Goal: Transaction & Acquisition: Purchase product/service

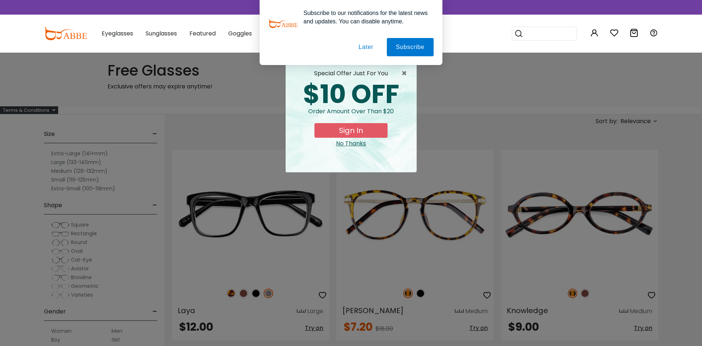
click at [371, 44] on button "Later" at bounding box center [365, 47] width 33 height 18
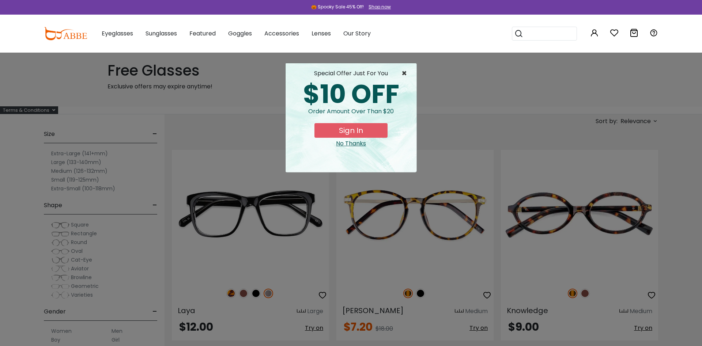
click at [406, 73] on span "×" at bounding box center [405, 73] width 9 height 9
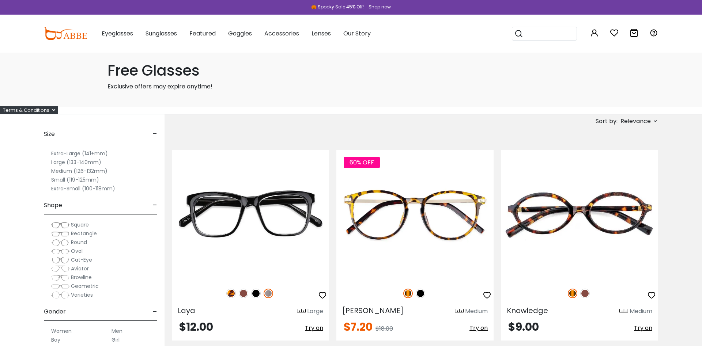
click at [629, 121] on span "Relevance" at bounding box center [635, 121] width 30 height 13
click at [624, 160] on label "Prices High To Low" at bounding box center [627, 159] width 53 height 9
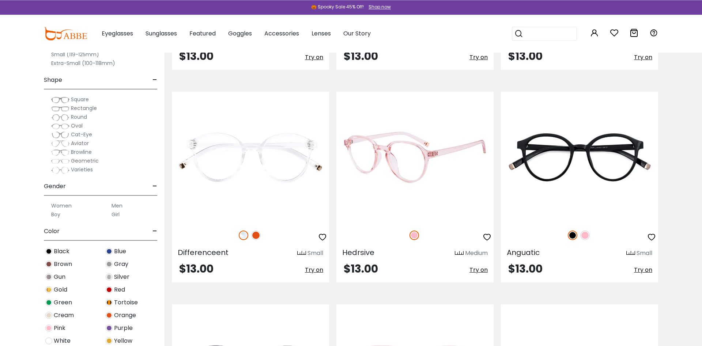
scroll to position [1752, 0]
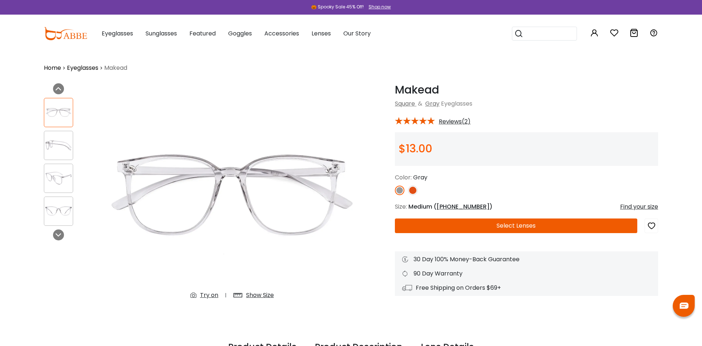
click at [477, 222] on button "Select Lenses" at bounding box center [516, 226] width 242 height 15
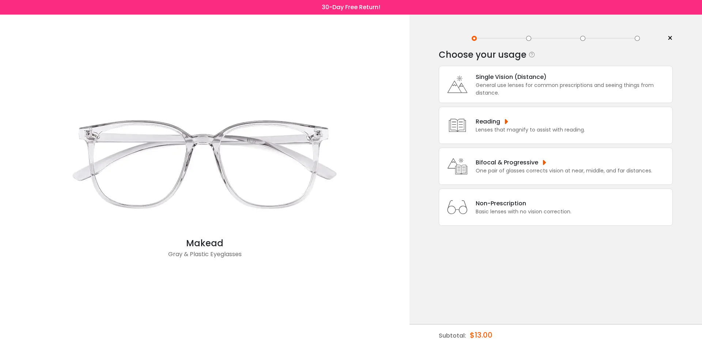
click at [508, 89] on div "General use lenses for common prescriptions and seeing things from distance." at bounding box center [572, 89] width 193 height 15
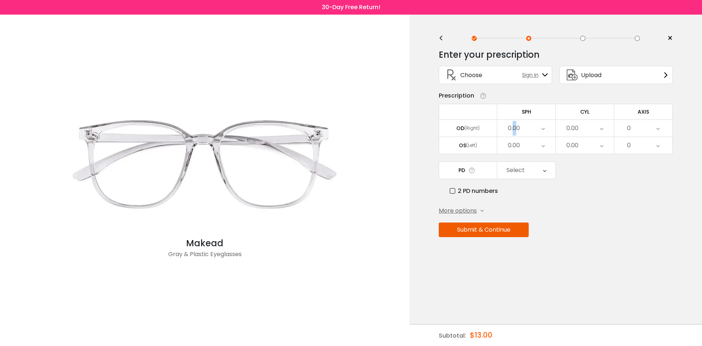
click at [515, 135] on div "0.00" at bounding box center [514, 128] width 12 height 15
click at [535, 196] on li "-2.50" at bounding box center [526, 191] width 58 height 13
click at [526, 143] on div "0.00" at bounding box center [526, 145] width 58 height 17
click at [536, 208] on li "-2.50" at bounding box center [526, 208] width 58 height 13
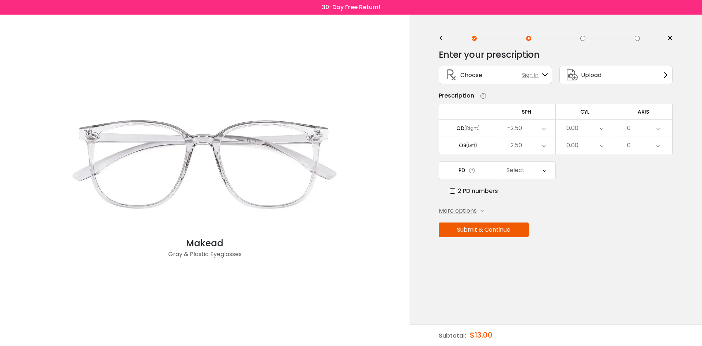
click at [571, 136] on div "0.00" at bounding box center [572, 128] width 12 height 15
click at [588, 156] on li "-0.75" at bounding box center [585, 151] width 58 height 13
click at [588, 154] on div "0.00" at bounding box center [585, 145] width 58 height 17
click at [598, 170] on li "-0.75" at bounding box center [585, 168] width 58 height 13
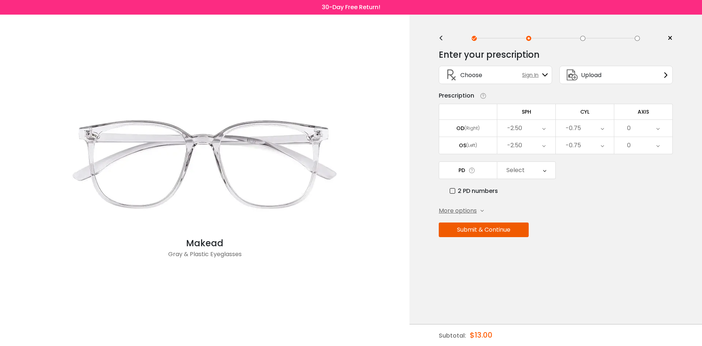
click at [627, 131] on div "0" at bounding box center [643, 128] width 58 height 17
click at [648, 177] on li "92" at bounding box center [643, 169] width 58 height 13
click at [636, 144] on div "0" at bounding box center [643, 145] width 58 height 17
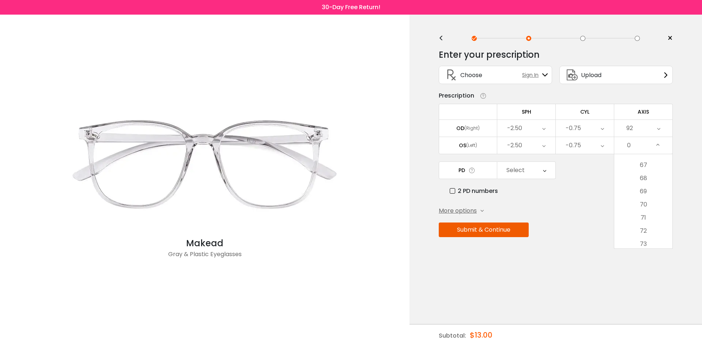
scroll to position [1097, 0]
click at [656, 224] on li "88" at bounding box center [643, 222] width 58 height 13
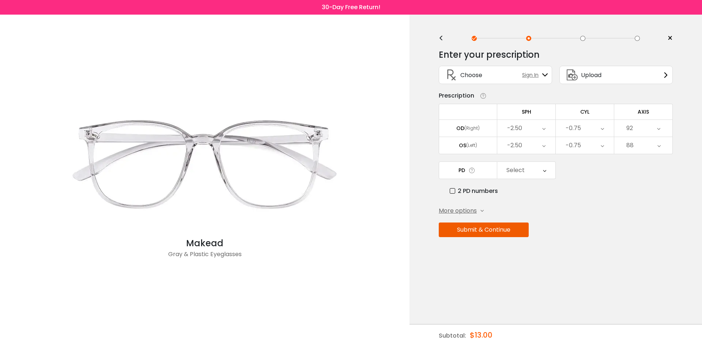
click at [524, 178] on div "Select" at bounding box center [526, 170] width 58 height 17
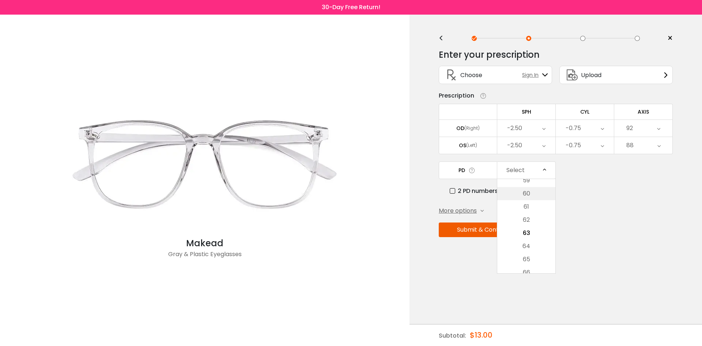
click at [522, 196] on li "60" at bounding box center [526, 193] width 58 height 13
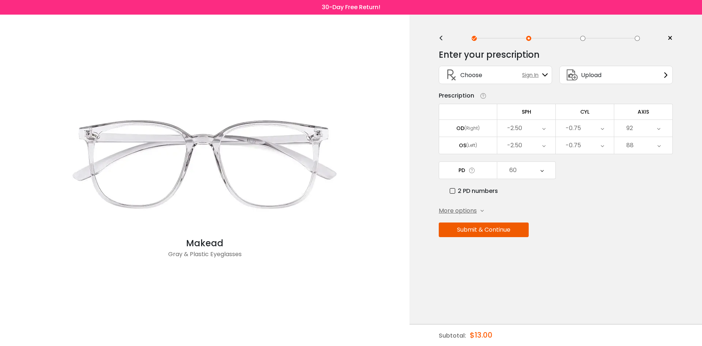
click at [469, 215] on span "More options" at bounding box center [458, 211] width 38 height 9
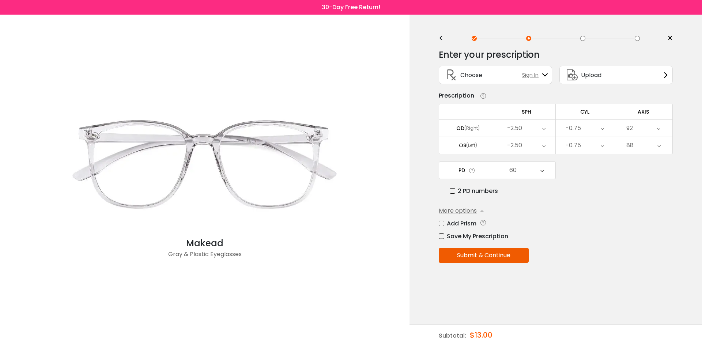
click at [486, 241] on label "Save My Prescription" at bounding box center [473, 236] width 69 height 9
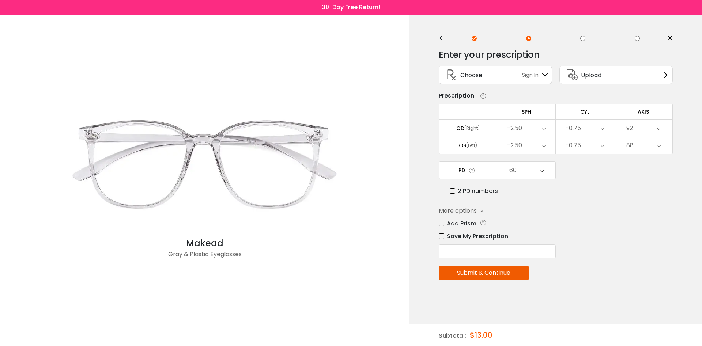
click at [485, 256] on input "text" at bounding box center [497, 252] width 117 height 14
type input "**"
click at [504, 278] on button "Submit & Continue" at bounding box center [484, 273] width 90 height 15
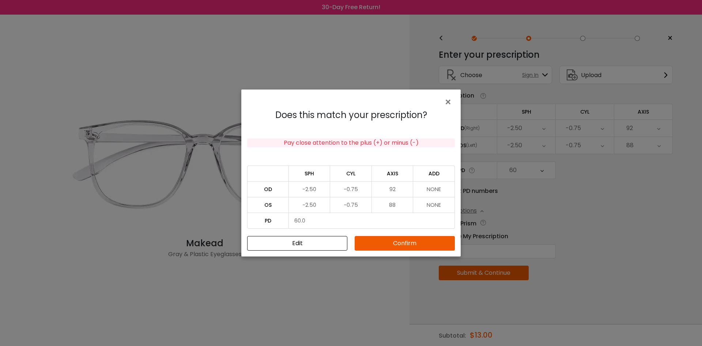
click at [424, 242] on button "Confirm" at bounding box center [405, 243] width 100 height 15
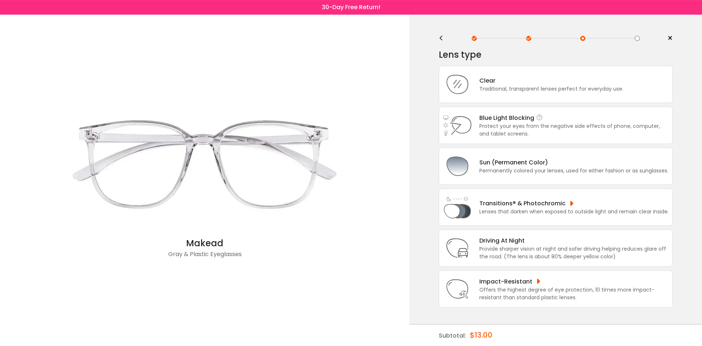
scroll to position [14, 0]
click at [598, 160] on div "Sun (Permanent Color)" at bounding box center [573, 162] width 189 height 9
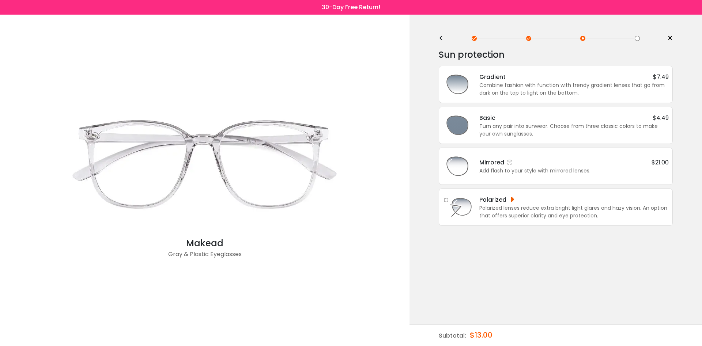
scroll to position [0, 0]
click at [524, 198] on div "Polarized" at bounding box center [502, 199] width 47 height 9
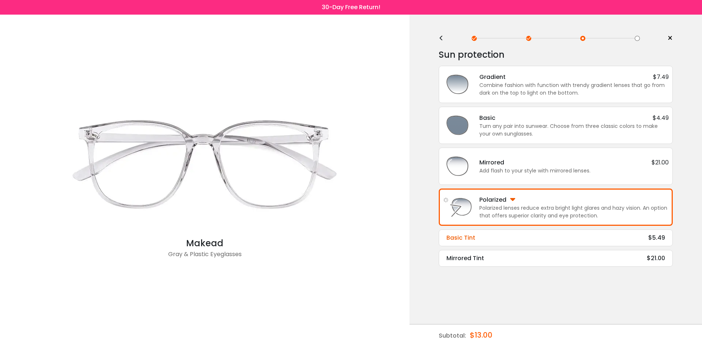
click at [578, 234] on div "Basic Tint $5.49" at bounding box center [555, 238] width 219 height 9
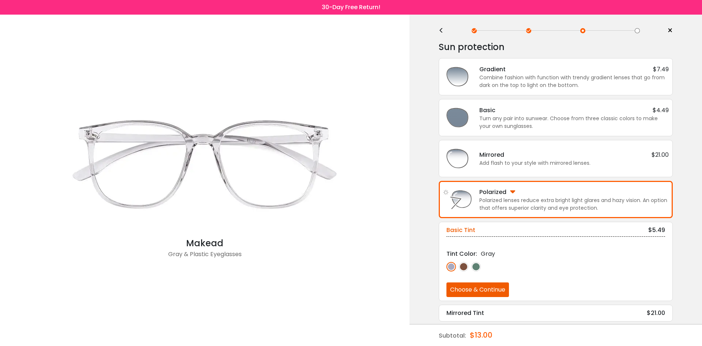
scroll to position [9, 0]
click at [464, 264] on img at bounding box center [464, 266] width 10 height 10
click at [477, 266] on img at bounding box center [476, 266] width 10 height 10
click at [452, 265] on img at bounding box center [451, 266] width 10 height 10
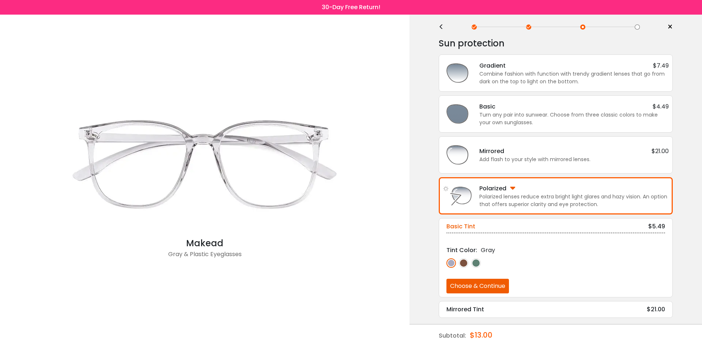
scroll to position [12, 0]
click at [474, 264] on img at bounding box center [476, 262] width 10 height 10
click at [451, 264] on img at bounding box center [451, 262] width 10 height 10
click at [463, 261] on img at bounding box center [464, 262] width 10 height 10
click at [453, 262] on img at bounding box center [451, 262] width 10 height 10
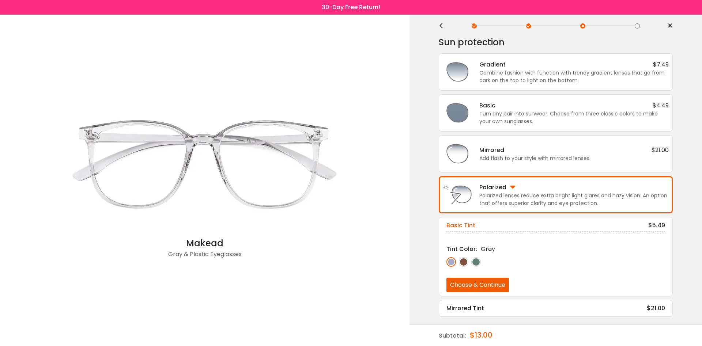
click at [480, 280] on button "Choose & Continue" at bounding box center [477, 285] width 63 height 15
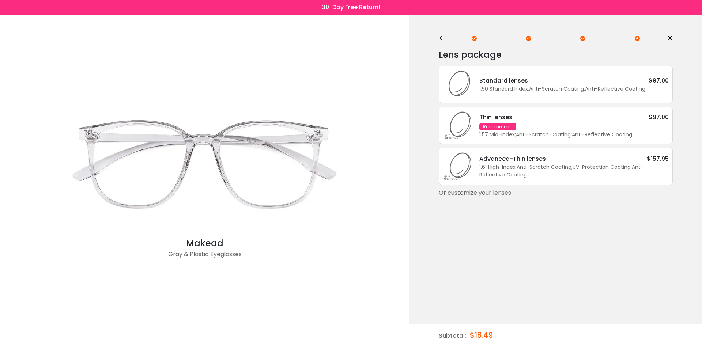
scroll to position [0, 0]
click at [489, 197] on div "Or customize your lenses" at bounding box center [556, 193] width 234 height 9
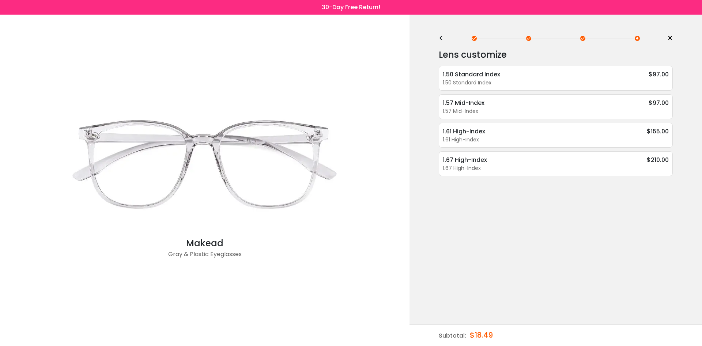
click at [442, 41] on div "<" at bounding box center [444, 38] width 11 height 6
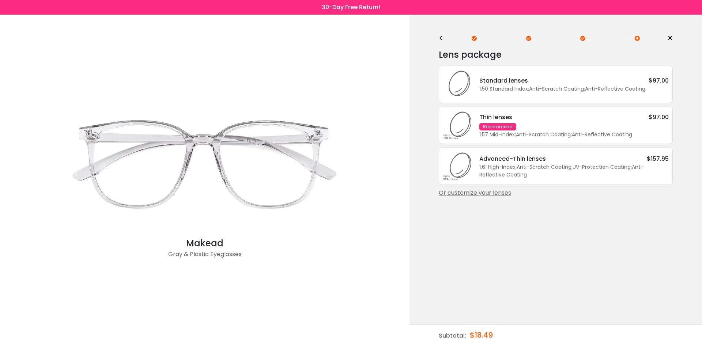
click at [442, 41] on div "<" at bounding box center [444, 38] width 11 height 6
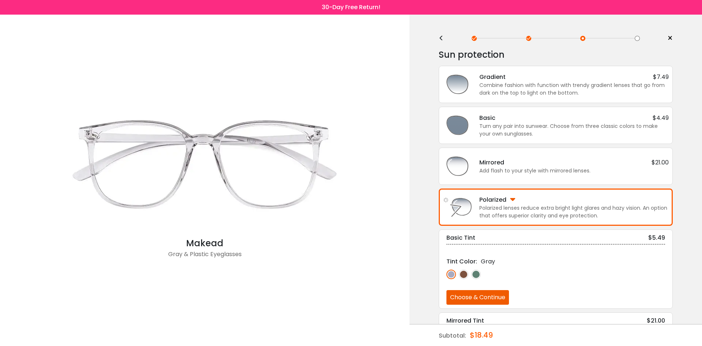
click at [442, 41] on div "<" at bounding box center [444, 38] width 11 height 6
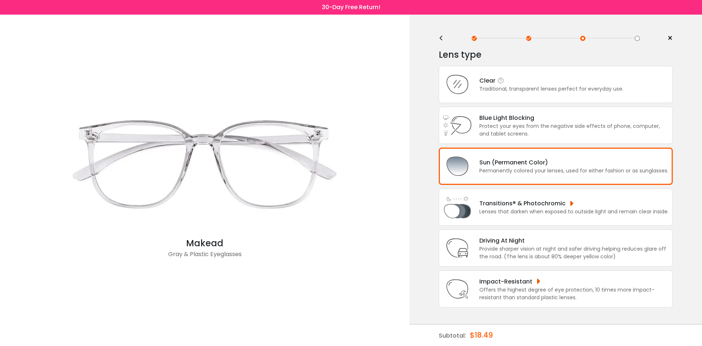
click at [514, 85] on div "Clear" at bounding box center [551, 80] width 144 height 9
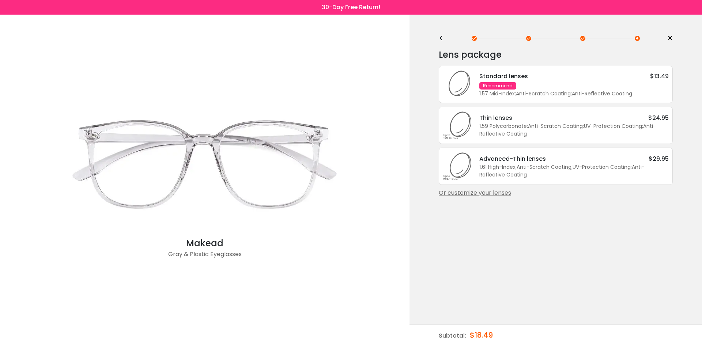
click at [565, 95] on div "1.57 Mid-Index ; Anti-Scratch Coating ; Anti-Reflective Coating ;" at bounding box center [573, 94] width 189 height 8
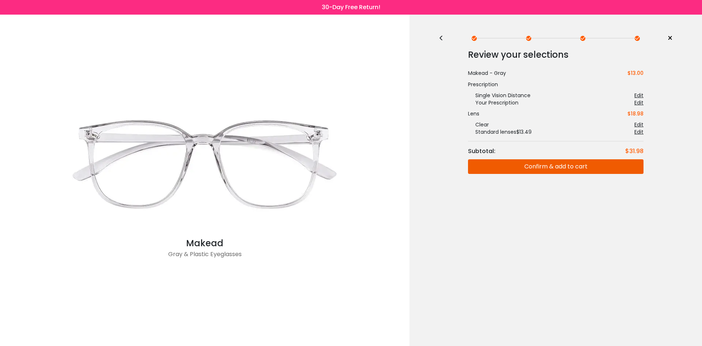
click at [440, 41] on div "<" at bounding box center [444, 38] width 11 height 6
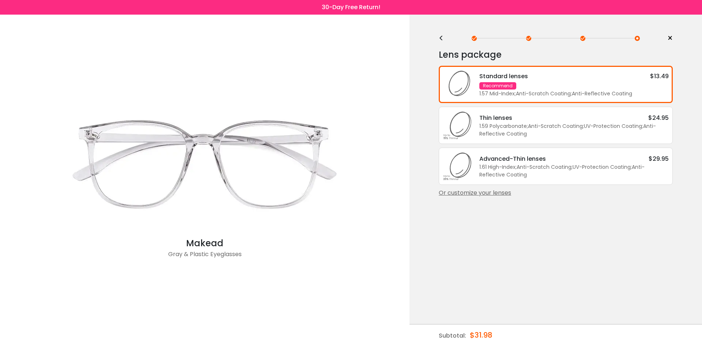
click at [556, 81] on div "Standard lenses $13.49" at bounding box center [573, 76] width 189 height 9
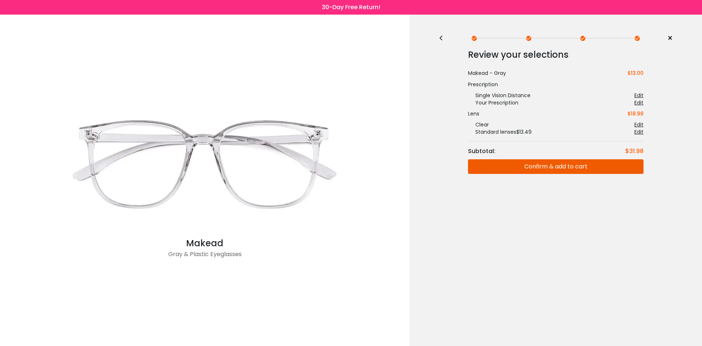
click at [562, 169] on button "Confirm & add to cart" at bounding box center [555, 166] width 175 height 15
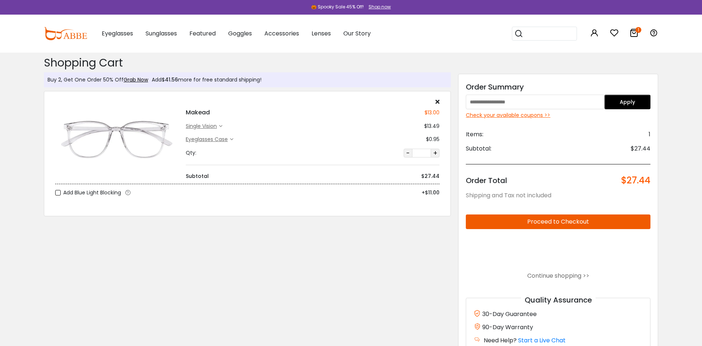
click at [511, 114] on div "Check your available coupons >>" at bounding box center [558, 115] width 185 height 8
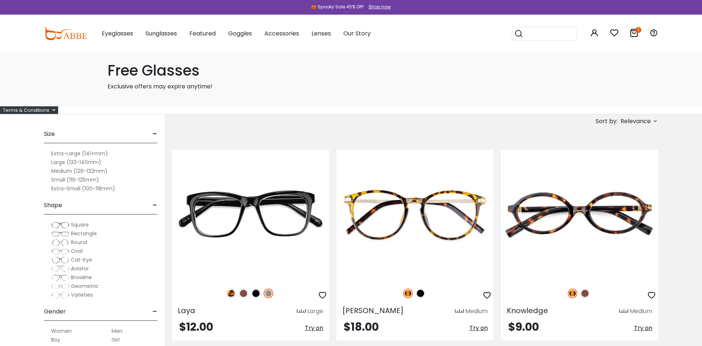
click at [198, 90] on p "Exclusive offers may expire anytime!" at bounding box center [350, 86] width 487 height 9
click at [53, 109] on icon at bounding box center [53, 110] width 3 height 5
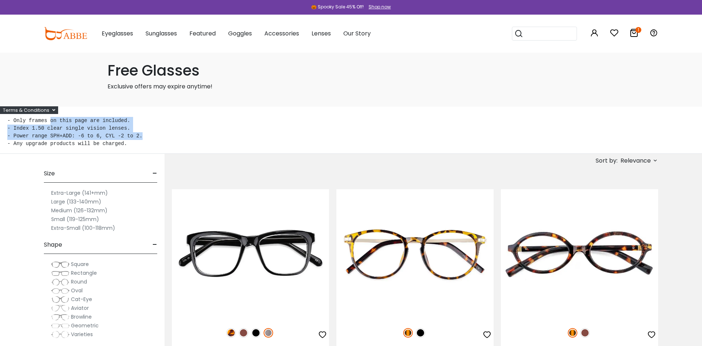
drag, startPoint x: 46, startPoint y: 121, endPoint x: 136, endPoint y: 136, distance: 90.7
click at [136, 136] on pre "- Only frames on this page are included. - Index 1.50 clear single vision lense…" at bounding box center [350, 132] width 687 height 31
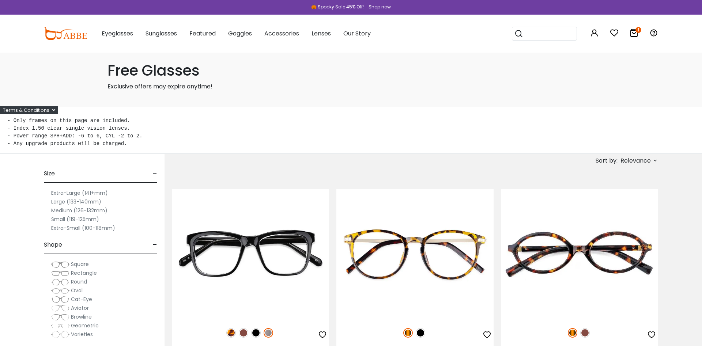
click at [118, 142] on pre "- Only frames on this page are included. - Index 1.50 clear single vision lense…" at bounding box center [350, 132] width 687 height 31
drag, startPoint x: 93, startPoint y: 136, endPoint x: 128, endPoint y: 136, distance: 34.7
click at [128, 136] on pre "- Only frames on this page are included. - Index 1.50 clear single vision lense…" at bounding box center [350, 132] width 687 height 31
click at [141, 136] on pre "- Only frames on this page are included. - Index 1.50 clear single vision lense…" at bounding box center [350, 132] width 687 height 31
click at [627, 163] on span "Relevance" at bounding box center [635, 160] width 30 height 13
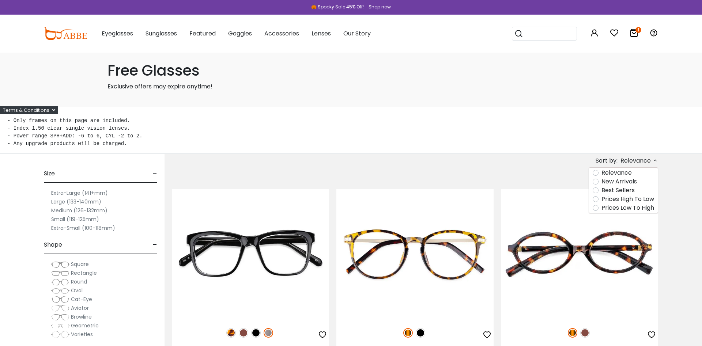
click at [641, 198] on label "Prices High To Low" at bounding box center [627, 199] width 53 height 9
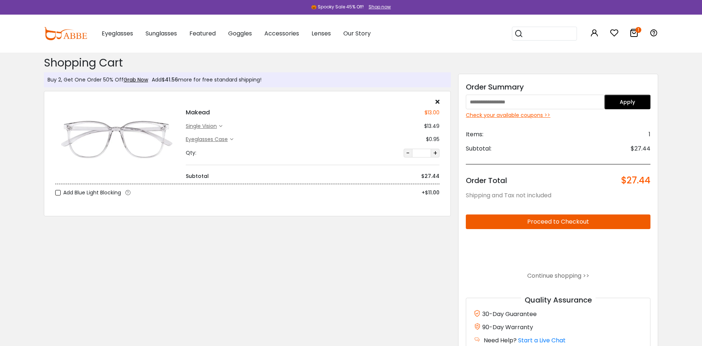
click at [226, 140] on div "Eyeglasses Case" at bounding box center [208, 140] width 44 height 8
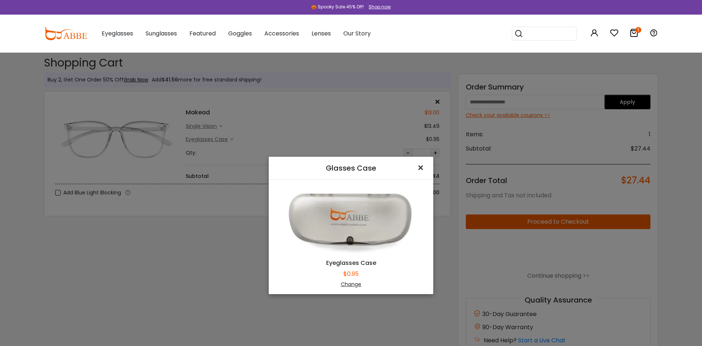
click at [421, 166] on span "×" at bounding box center [422, 168] width 11 height 16
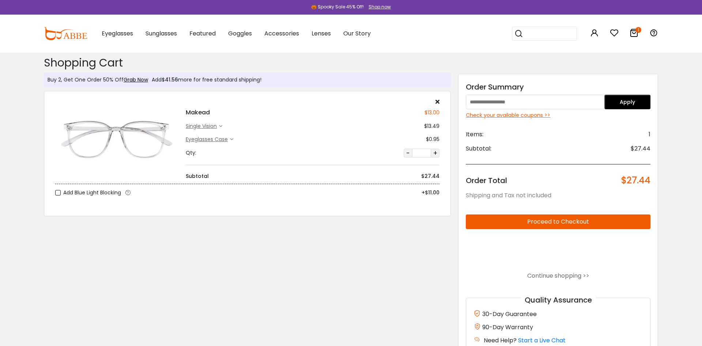
click at [407, 151] on button "-" at bounding box center [408, 153] width 9 height 9
type input "*"
click at [428, 156] on input "*" at bounding box center [421, 153] width 18 height 9
click at [232, 139] on icon at bounding box center [231, 139] width 3 height 3
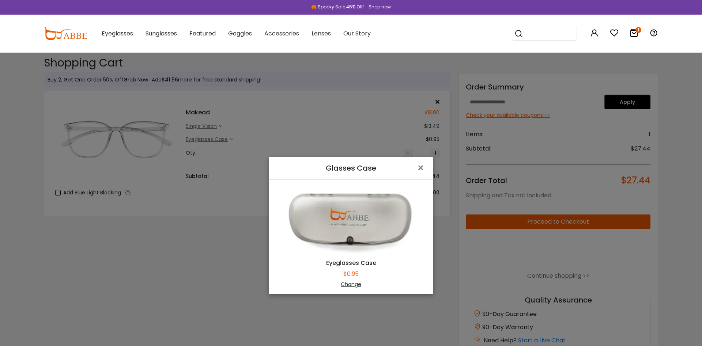
click at [355, 285] on div "Change" at bounding box center [351, 285] width 146 height 8
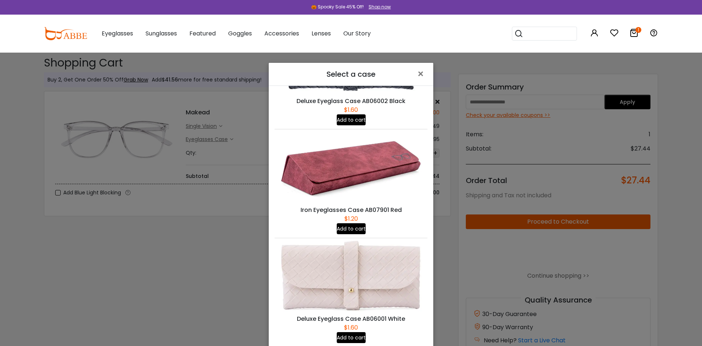
scroll to position [479, 0]
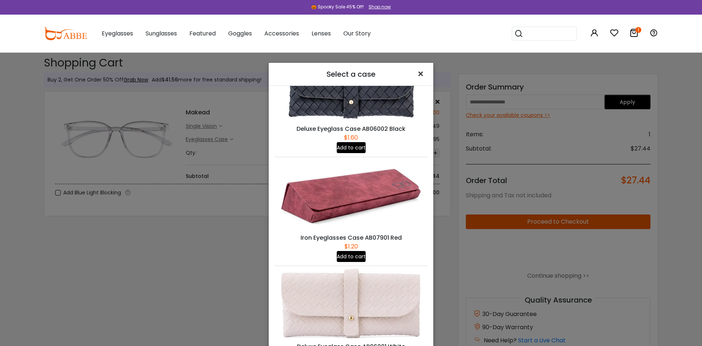
click at [424, 72] on span "×" at bounding box center [422, 74] width 11 height 16
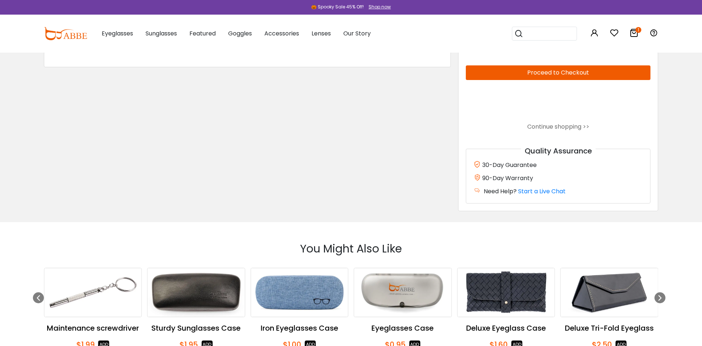
scroll to position [0, 0]
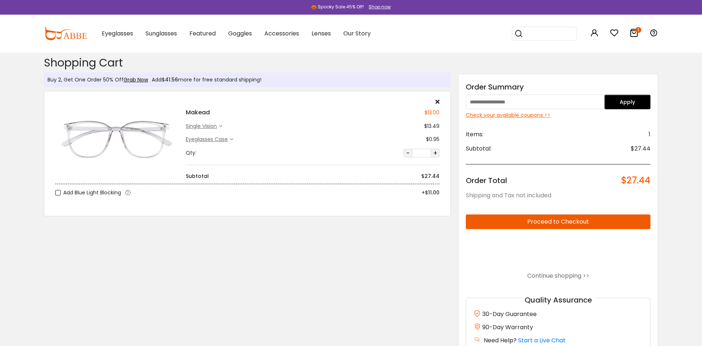
click at [434, 113] on div "$13.00" at bounding box center [431, 113] width 15 height 8
click at [549, 107] on input "text" at bounding box center [535, 102] width 138 height 15
click at [625, 101] on button "Apply" at bounding box center [627, 102] width 46 height 15
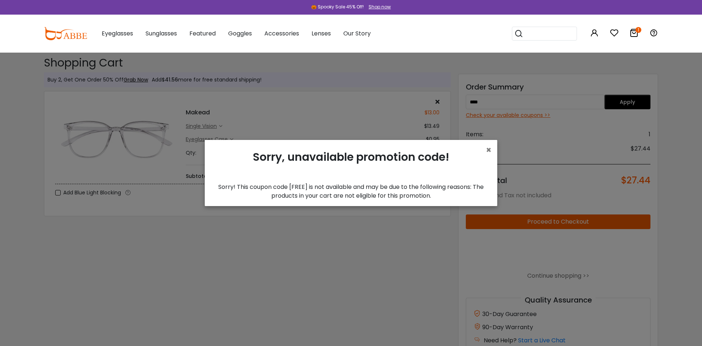
click at [485, 150] on div "Sorry, unavailable promotion code!" at bounding box center [351, 164] width 281 height 37
click at [485, 148] on div "Sorry, unavailable promotion code!" at bounding box center [351, 164] width 281 height 37
click at [490, 150] on span "×" at bounding box center [488, 150] width 5 height 12
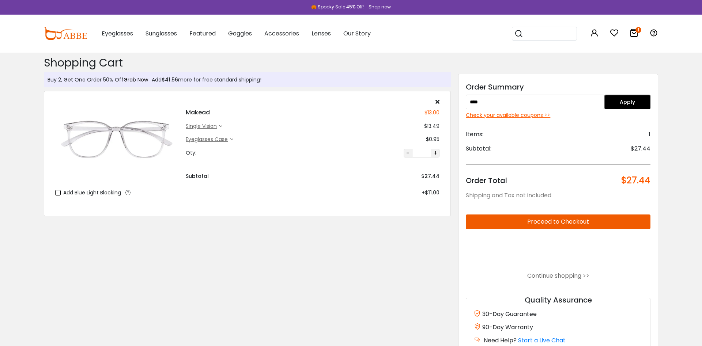
drag, startPoint x: 484, startPoint y: 103, endPoint x: 370, endPoint y: 97, distance: 114.6
click at [466, 97] on input "****" at bounding box center [535, 102] width 138 height 15
type input "*********"
click at [642, 98] on button "Apply" at bounding box center [627, 102] width 46 height 15
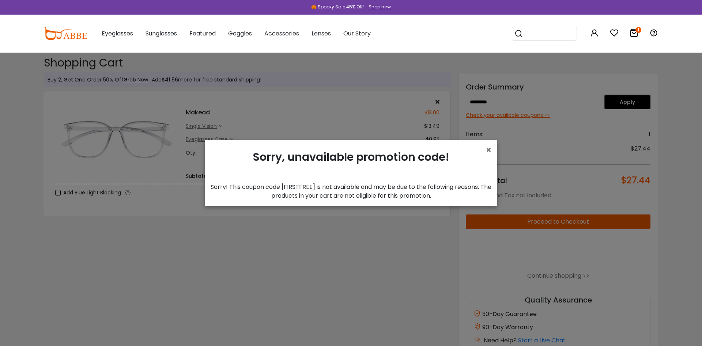
click at [492, 146] on div "× Sorry, unavailable promotion code! Sorry! This coupon code [FIRSTFREE] is not…" at bounding box center [351, 173] width 292 height 66
click at [488, 148] on span "×" at bounding box center [488, 150] width 5 height 12
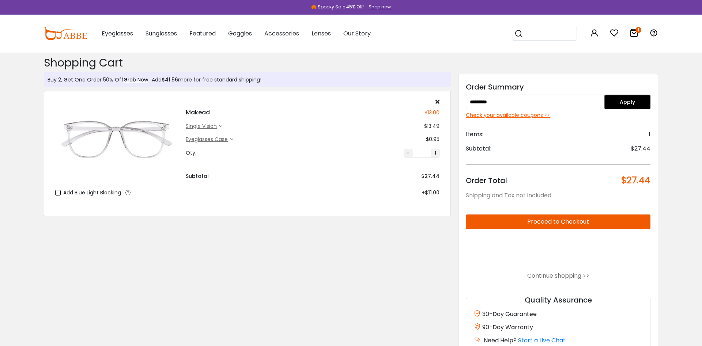
click at [591, 218] on button "Proceed to Checkout" at bounding box center [558, 222] width 185 height 15
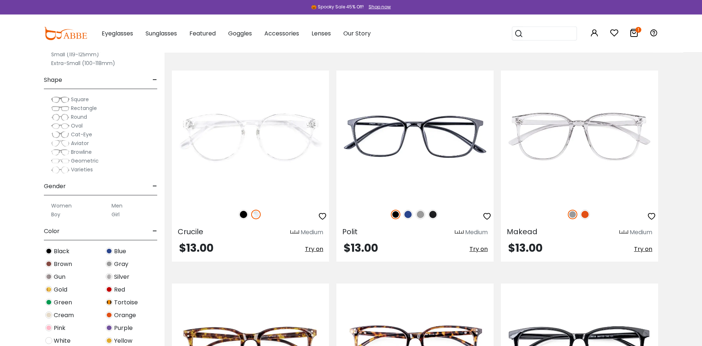
scroll to position [1380, 0]
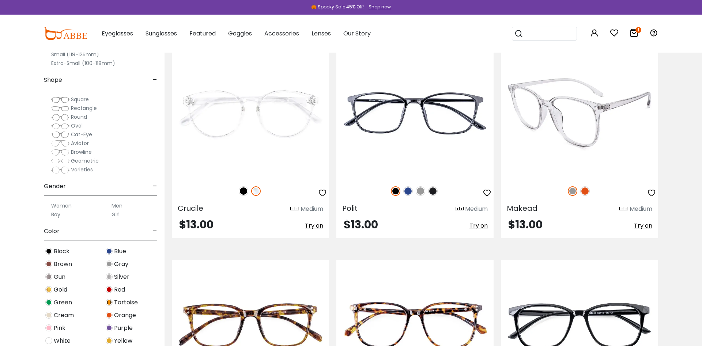
click at [644, 211] on div "Medium" at bounding box center [640, 209] width 23 height 9
click at [625, 207] on img at bounding box center [623, 209] width 9 height 5
click at [635, 210] on div "Medium" at bounding box center [640, 209] width 23 height 9
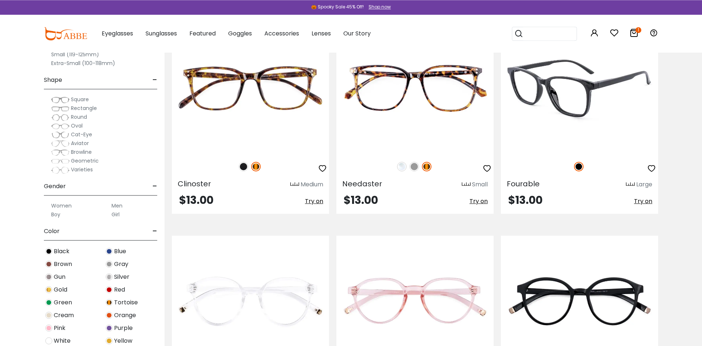
scroll to position [1603, 0]
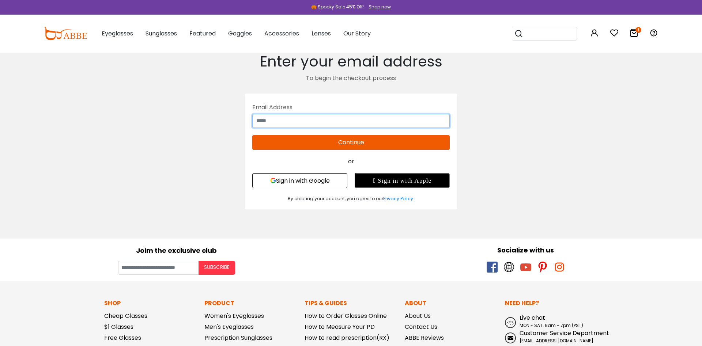
click at [346, 116] on input "text" at bounding box center [350, 121] width 197 height 14
click at [328, 122] on input "text" at bounding box center [350, 121] width 197 height 14
drag, startPoint x: 329, startPoint y: 177, endPoint x: 331, endPoint y: 180, distance: 4.3
click at [329, 177] on button "Sign in with Google" at bounding box center [299, 180] width 95 height 15
click at [321, 179] on button "Sign in with Google" at bounding box center [299, 180] width 95 height 15
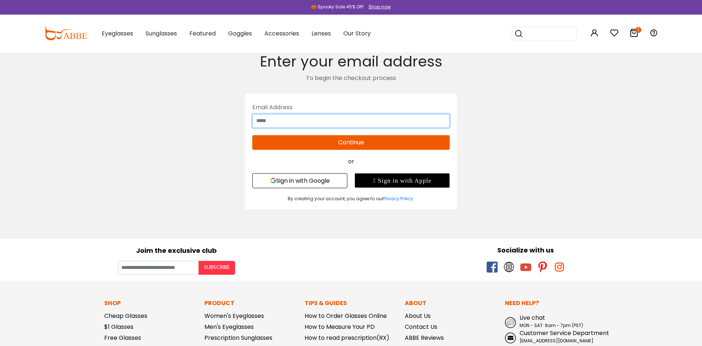
click at [352, 123] on input "text" at bounding box center [350, 121] width 197 height 14
type input "**********"
click at [381, 141] on button "Continue" at bounding box center [350, 142] width 197 height 15
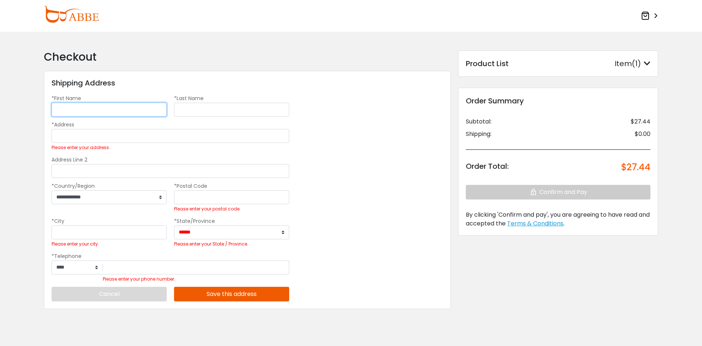
click at [137, 114] on input "*First Name" at bounding box center [109, 110] width 115 height 14
click at [139, 110] on input "*First Name" at bounding box center [109, 110] width 115 height 14
type input "**"
type input "****"
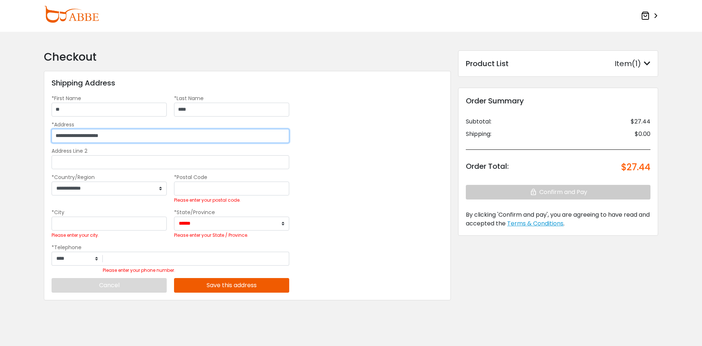
type input "**********"
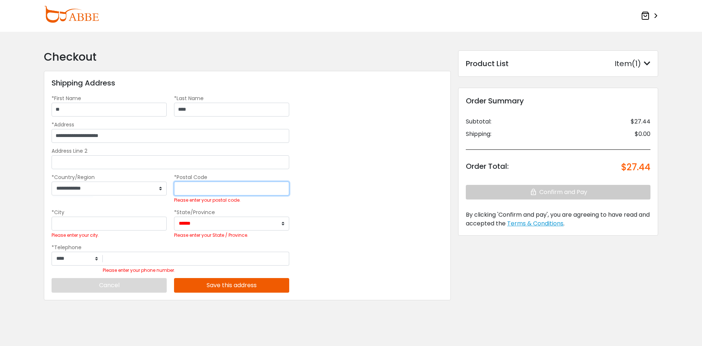
click at [203, 183] on input "*Postal Code" at bounding box center [231, 189] width 115 height 14
click at [203, 188] on input "*Postal Code" at bounding box center [231, 189] width 115 height 14
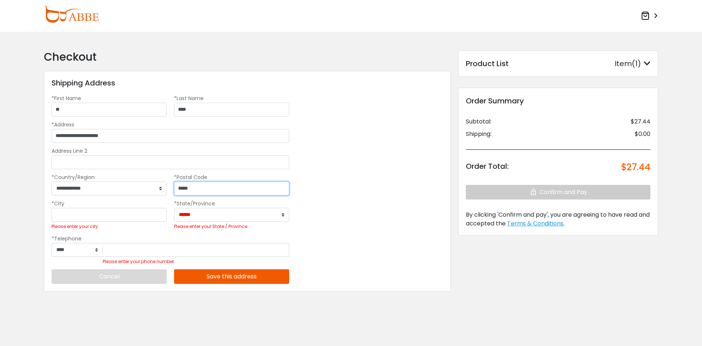
type input "*****"
click at [156, 216] on input "*City" at bounding box center [109, 215] width 115 height 14
type input "*********"
click at [174, 208] on select "**********" at bounding box center [231, 215] width 115 height 14
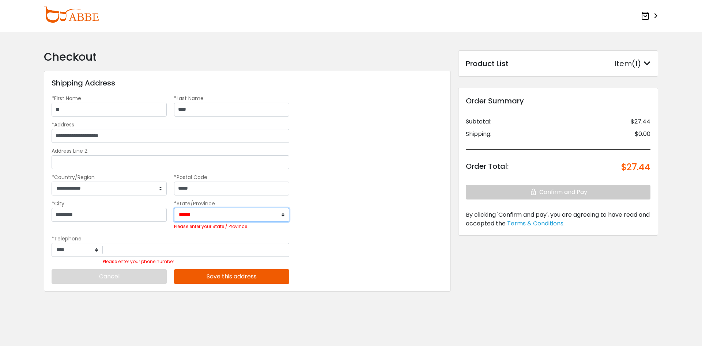
select select "**"
click option "******" at bounding box center [0, 0] width 0 height 0
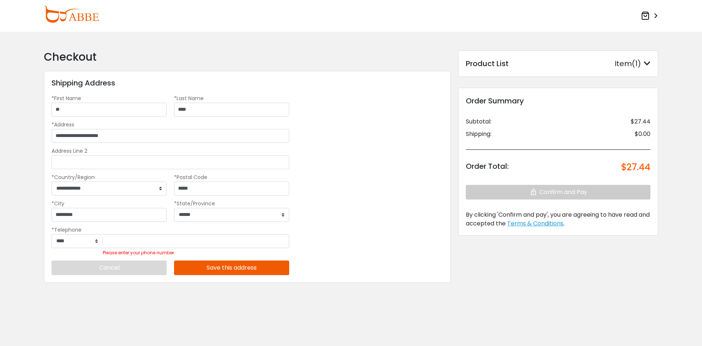
click at [314, 160] on div "**********" at bounding box center [247, 177] width 407 height 212
click at [184, 242] on input "Please enter your phone number." at bounding box center [196, 241] width 186 height 14
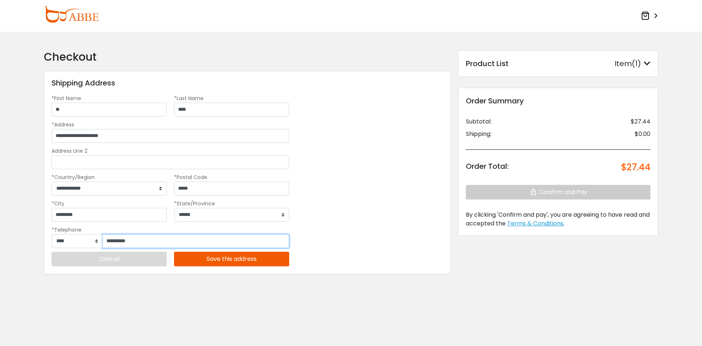
drag, startPoint x: 176, startPoint y: 241, endPoint x: 0, endPoint y: 232, distance: 176.4
click at [103, 238] on input "**********" at bounding box center [196, 241] width 186 height 14
type input "**********"
click at [269, 256] on button "Save this address" at bounding box center [231, 259] width 115 height 15
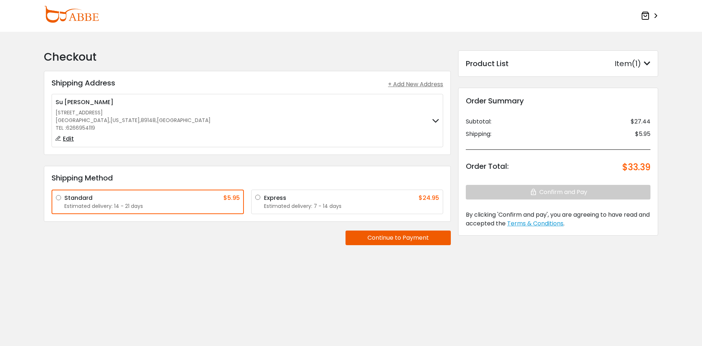
click at [405, 235] on button "Continue to Payment" at bounding box center [397, 238] width 105 height 15
